Goal: Information Seeking & Learning: Learn about a topic

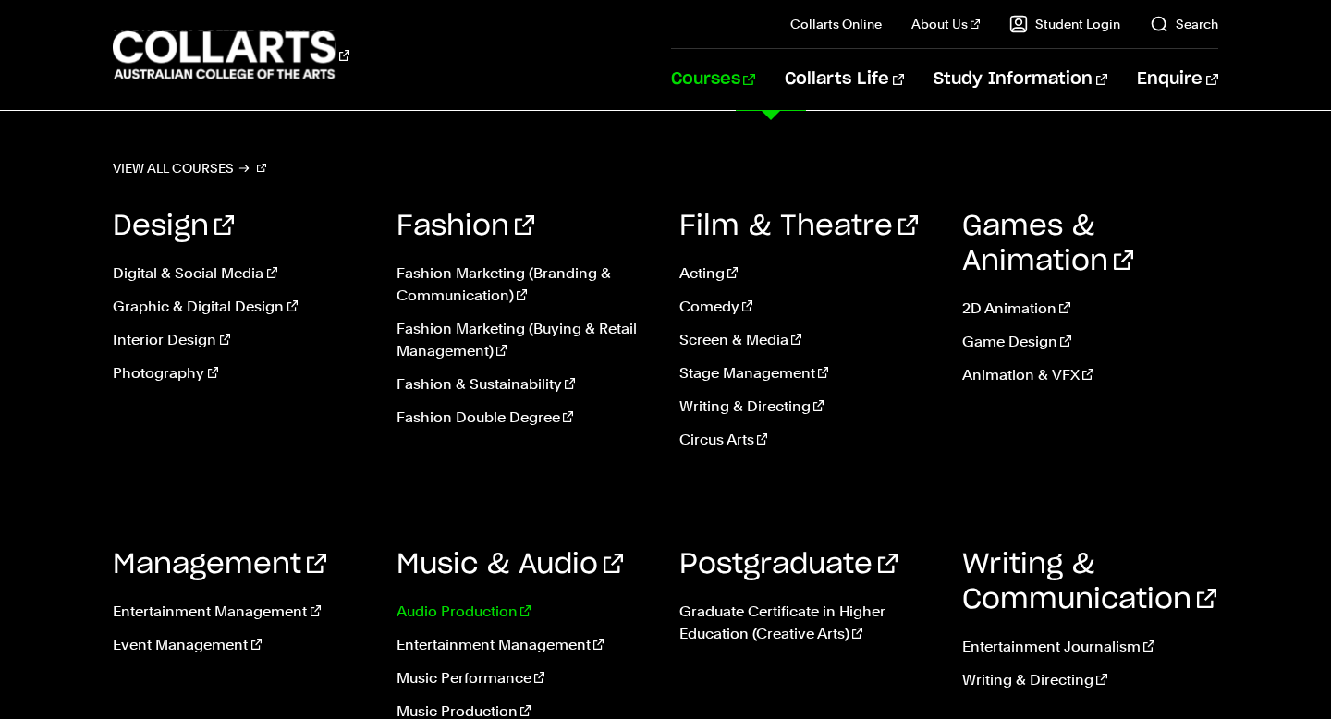
scroll to position [229, 0]
click at [480, 607] on link "Audio Production" at bounding box center [523, 612] width 255 height 22
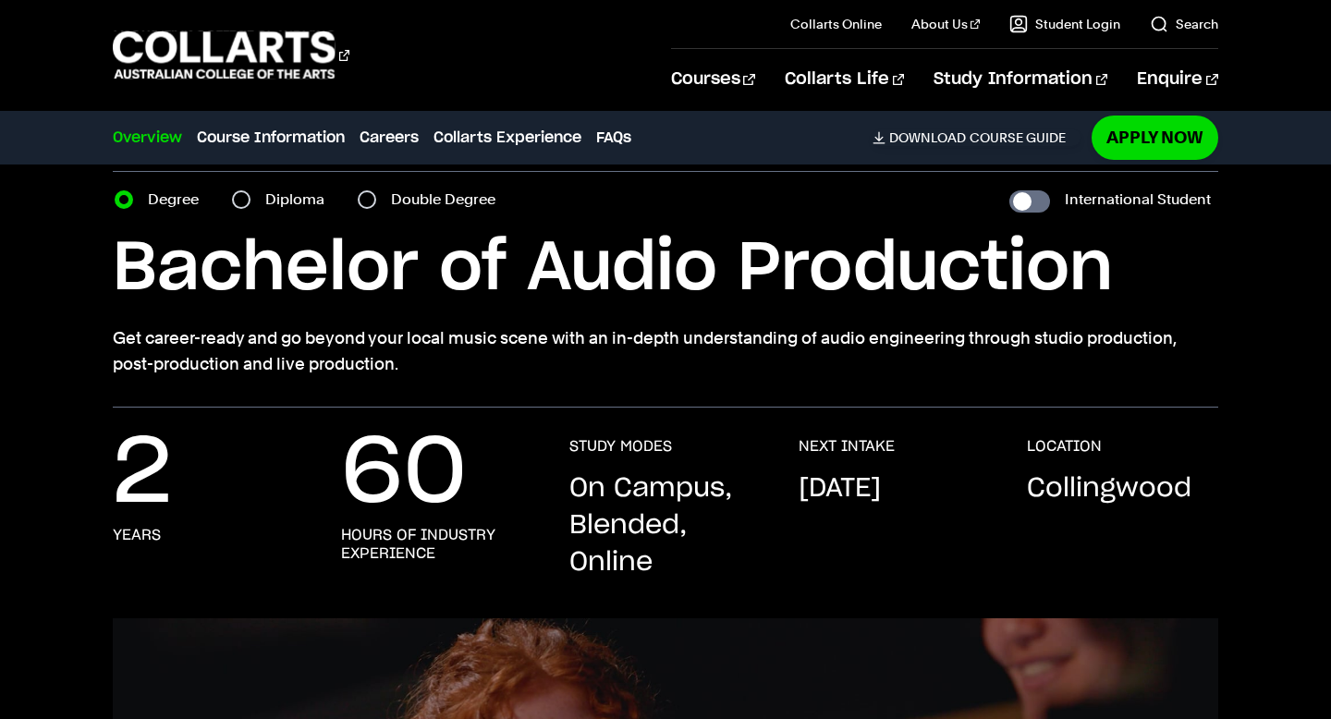
scroll to position [129, 0]
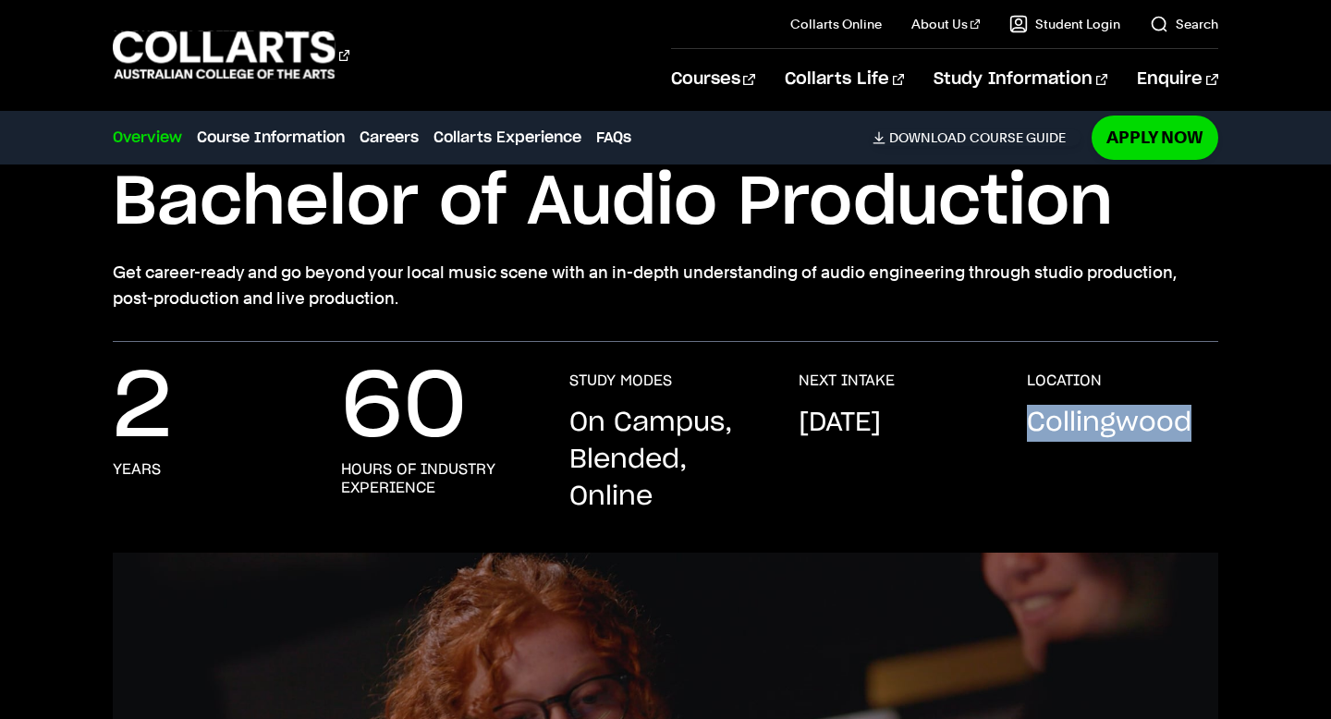
drag, startPoint x: 1029, startPoint y: 426, endPoint x: 1189, endPoint y: 436, distance: 161.1
click at [1189, 436] on p "Collingwood" at bounding box center [1109, 423] width 165 height 37
click at [1189, 435] on p "Collingwood" at bounding box center [1109, 423] width 165 height 37
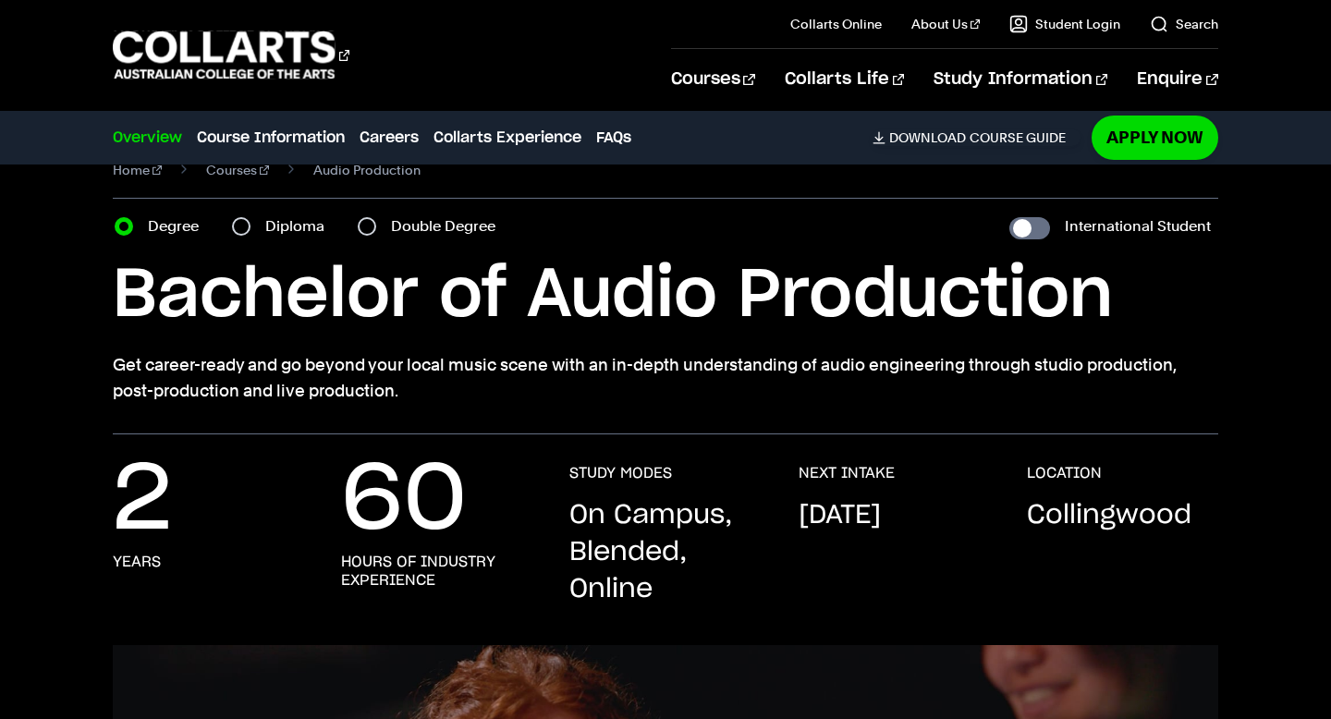
scroll to position [0, 0]
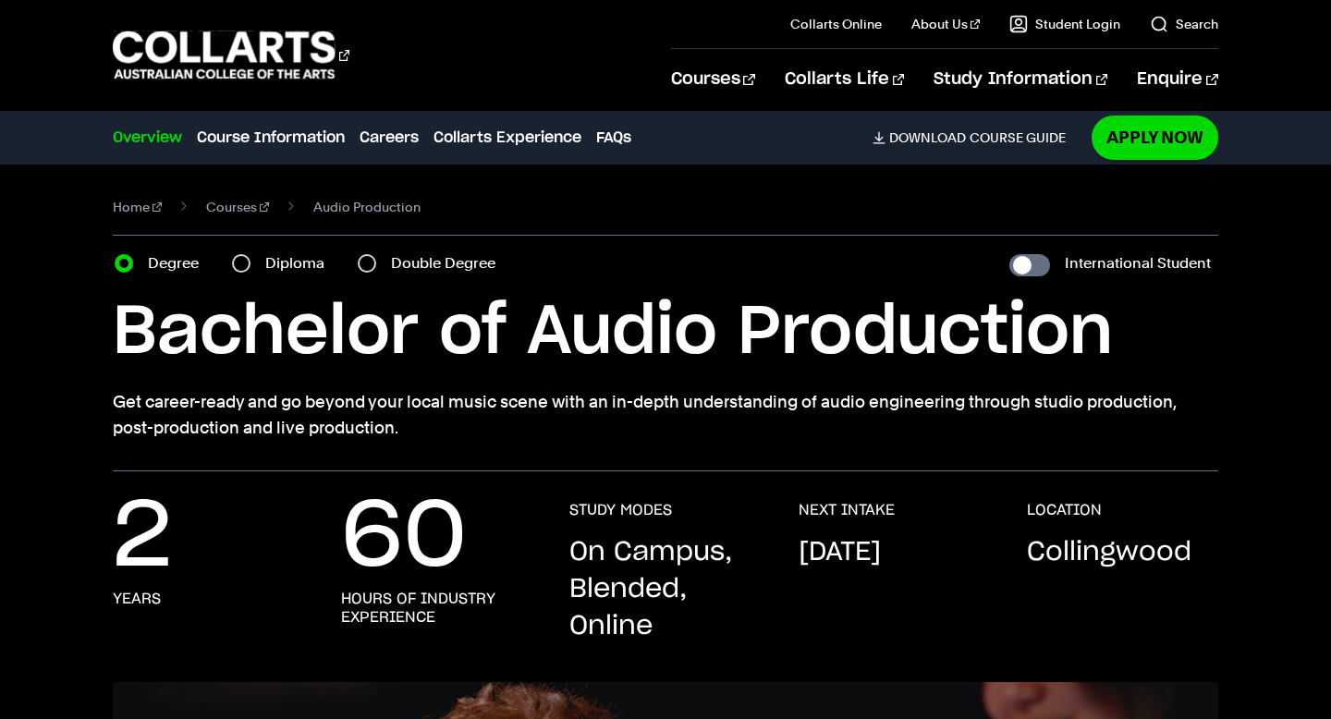
click at [369, 272] on div "Double Degree" at bounding box center [432, 263] width 149 height 26
click at [369, 269] on input "Double Degree" at bounding box center [367, 263] width 18 height 18
radio input "true"
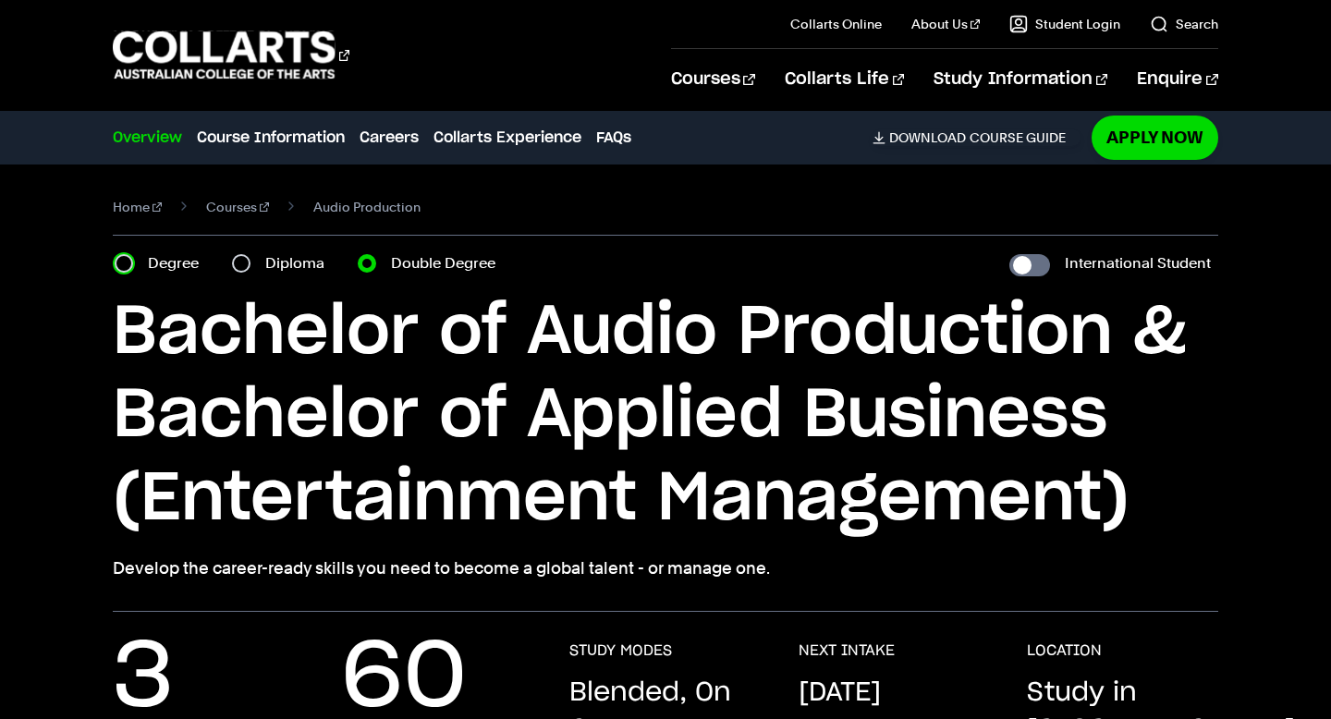
click at [127, 265] on input "Degree" at bounding box center [124, 263] width 18 height 18
radio input "true"
